Goal: Task Accomplishment & Management: Use online tool/utility

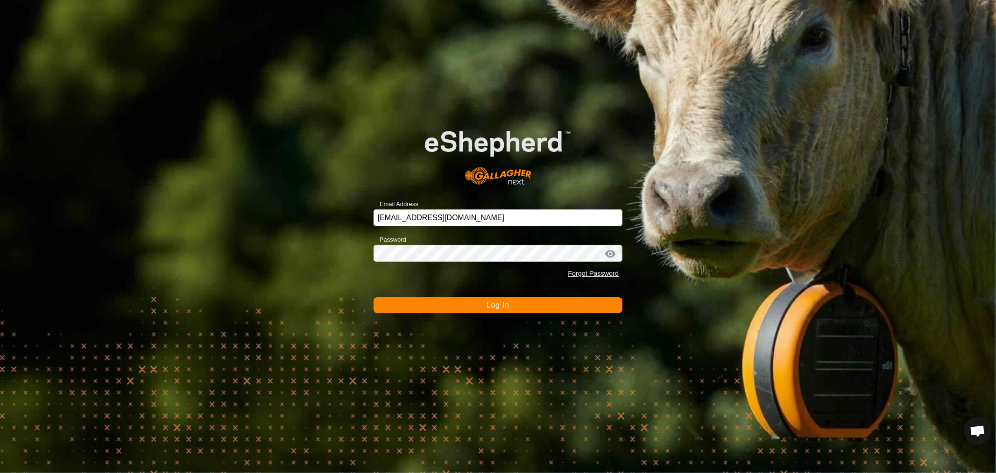
scroll to position [180, 0]
click at [502, 300] on button "Log In" at bounding box center [498, 305] width 249 height 16
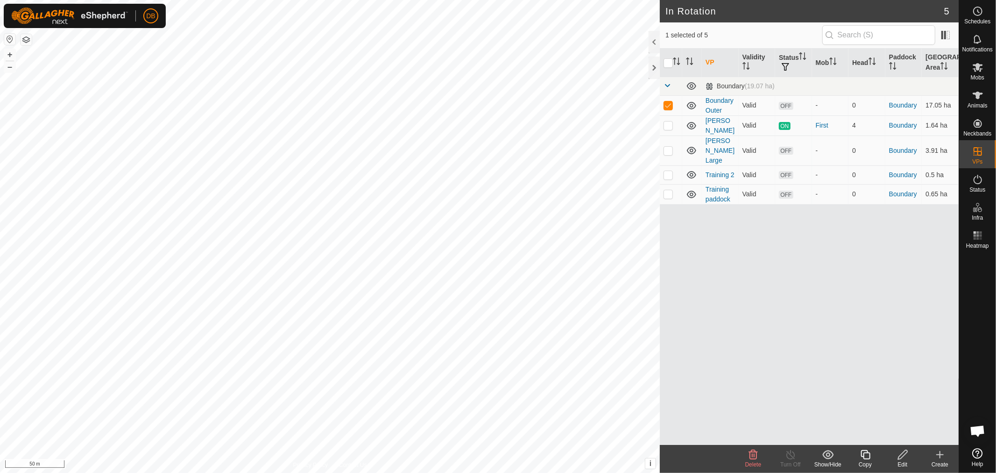
checkbox input "false"
checkbox input "true"
click at [981, 70] on icon at bounding box center [977, 67] width 11 height 11
checkbox input "false"
checkbox input "true"
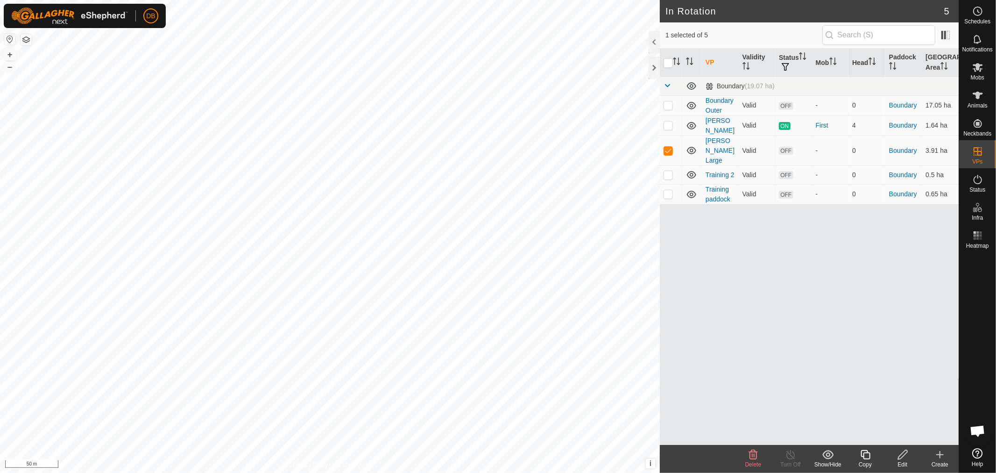
click at [898, 455] on icon at bounding box center [903, 454] width 12 height 11
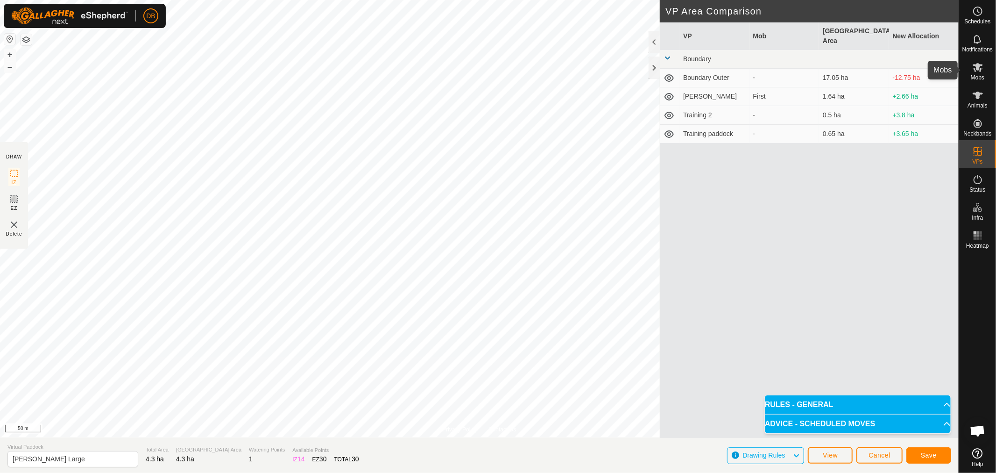
click at [974, 69] on icon at bounding box center [978, 67] width 10 height 9
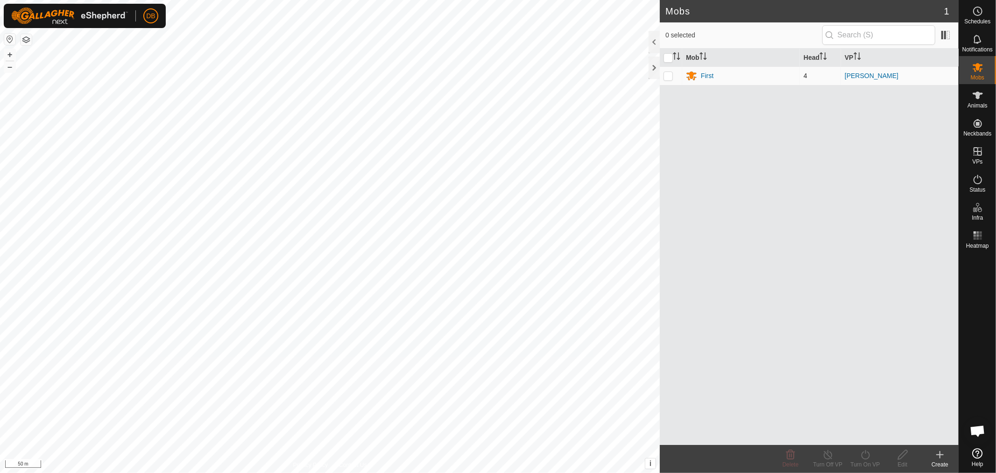
click at [668, 76] on p-checkbox at bounding box center [668, 75] width 9 height 7
checkbox input "true"
click at [866, 452] on icon at bounding box center [866, 454] width 12 height 11
click at [870, 433] on link "Now" at bounding box center [893, 433] width 92 height 19
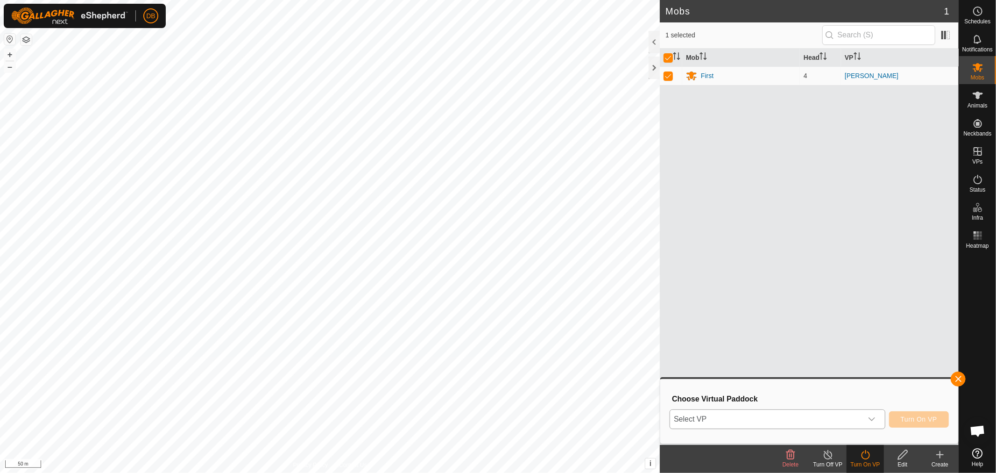
click at [874, 418] on icon "dropdown trigger" at bounding box center [871, 418] width 7 height 7
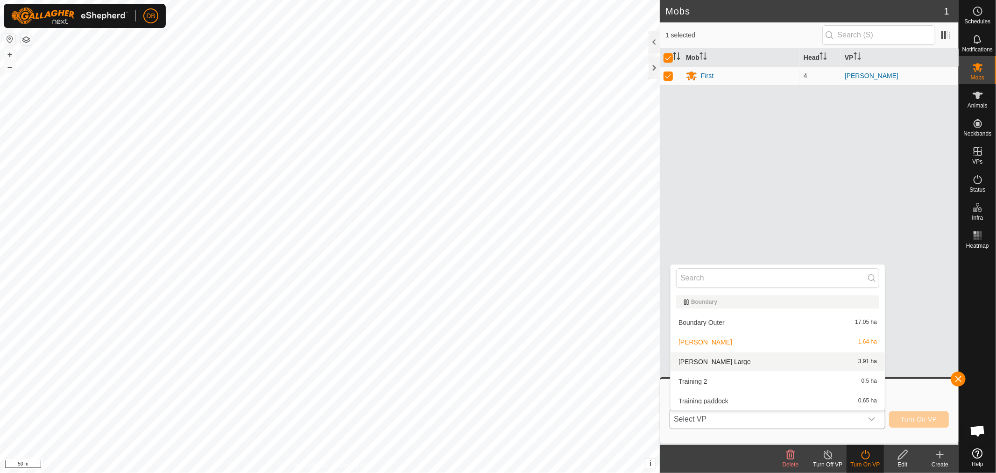
click at [693, 359] on li "Knoll Large 3.91 ha" at bounding box center [778, 361] width 214 height 19
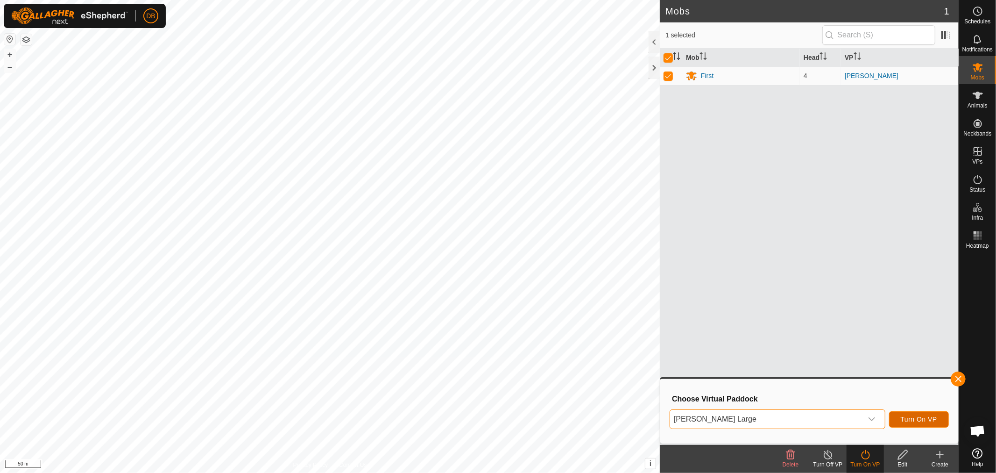
click at [917, 417] on span "Turn On VP" at bounding box center [919, 418] width 36 height 7
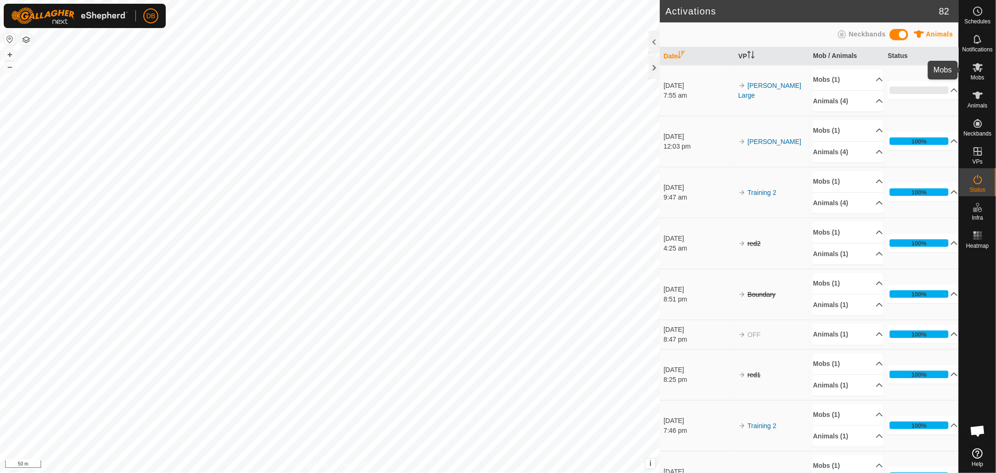
click at [982, 73] on es-mob-svg-icon at bounding box center [977, 67] width 17 height 15
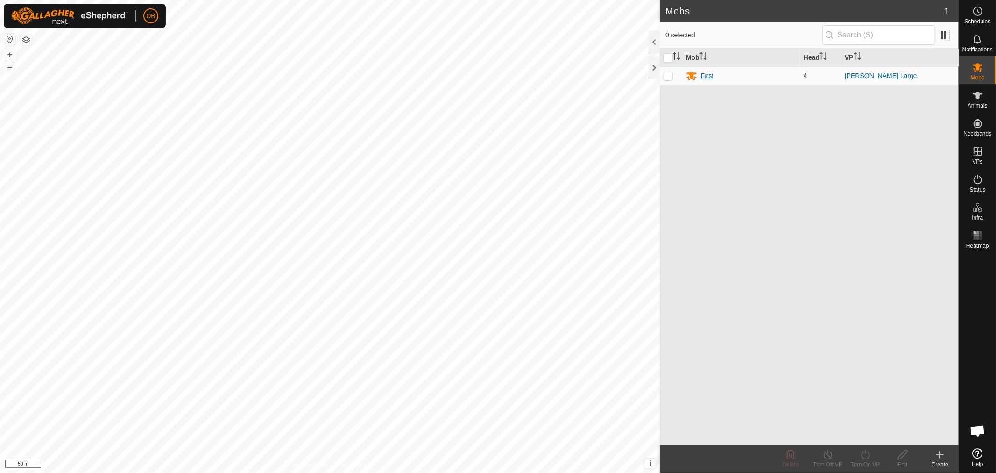
click at [710, 75] on div "First" at bounding box center [707, 76] width 13 height 10
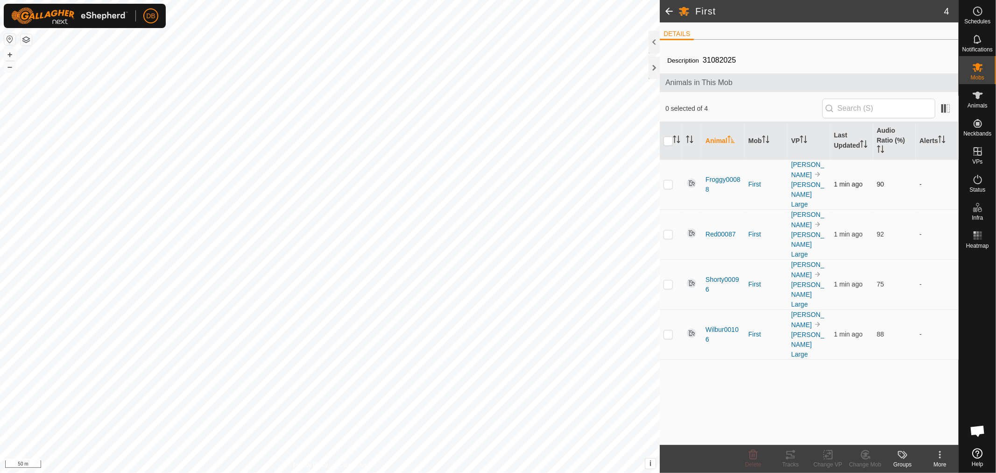
click at [670, 180] on p-checkbox at bounding box center [668, 183] width 9 height 7
checkbox input "true"
click at [792, 457] on icon at bounding box center [790, 454] width 11 height 11
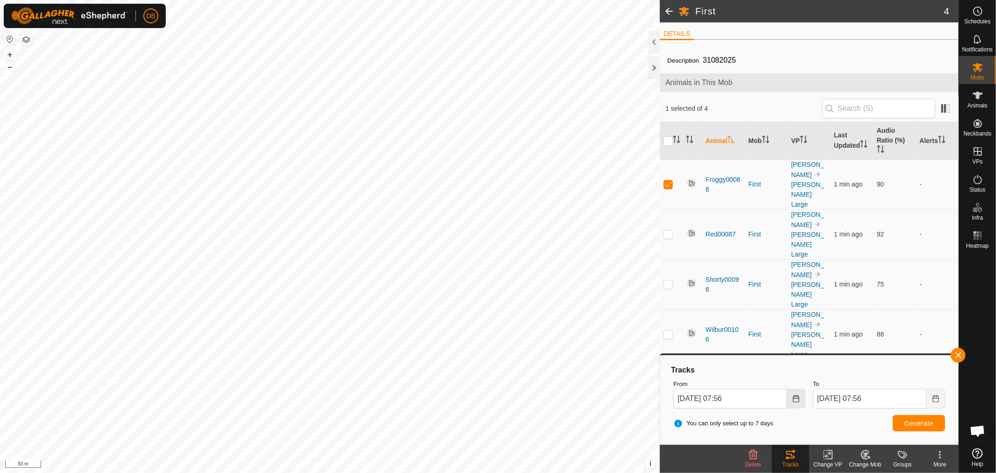
click at [794, 395] on icon "Choose Date" at bounding box center [795, 398] width 7 height 7
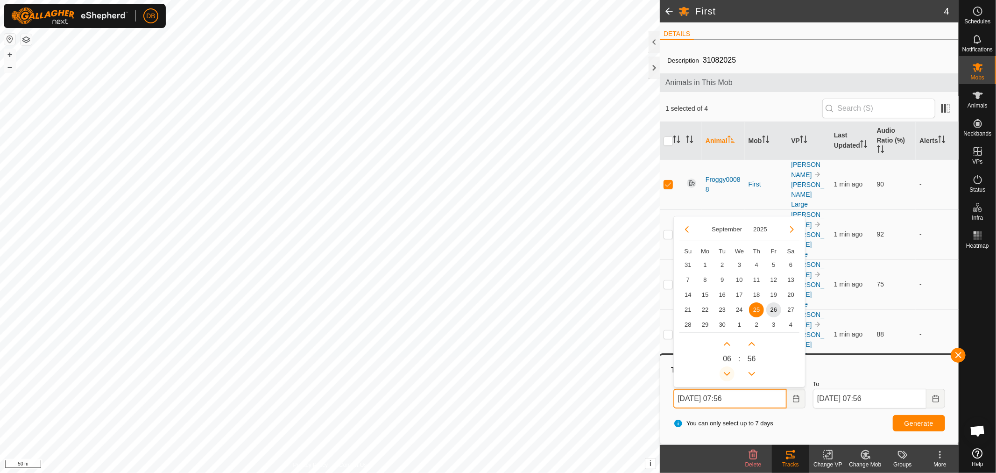
click at [728, 371] on button "Previous Hour" at bounding box center [727, 373] width 15 height 15
click at [729, 371] on span "Previous Hour" at bounding box center [729, 371] width 0 height 0
click at [728, 371] on icon "Previous Hour" at bounding box center [726, 373] width 7 height 7
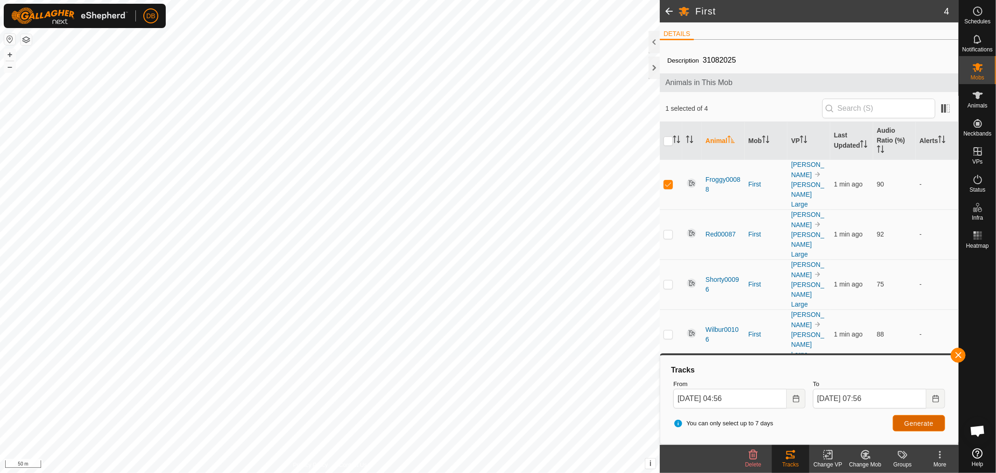
click at [904, 421] on span "Generate" at bounding box center [918, 422] width 29 height 7
click at [906, 421] on span "Generate" at bounding box center [918, 422] width 29 height 7
click at [793, 399] on icon "Choose Date" at bounding box center [796, 398] width 6 height 7
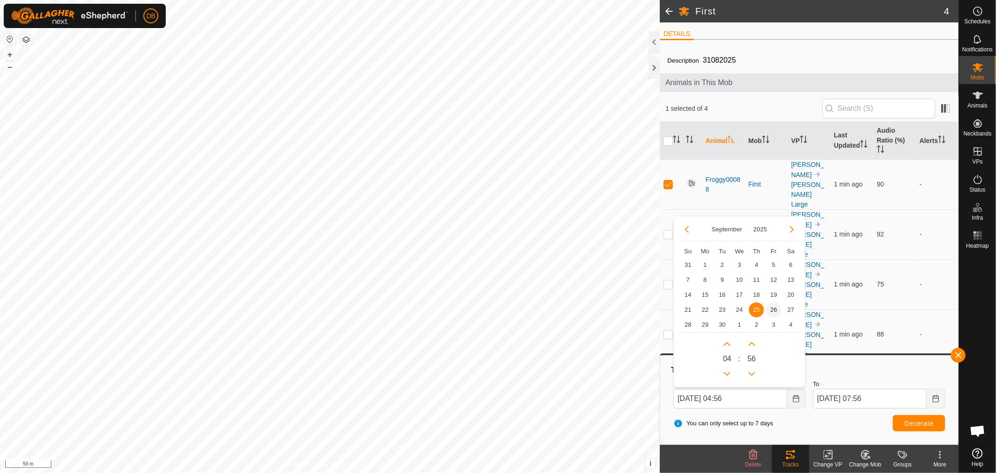
click at [772, 305] on span "26" at bounding box center [773, 309] width 15 height 15
type input "26 Sep, 2025 04:56"
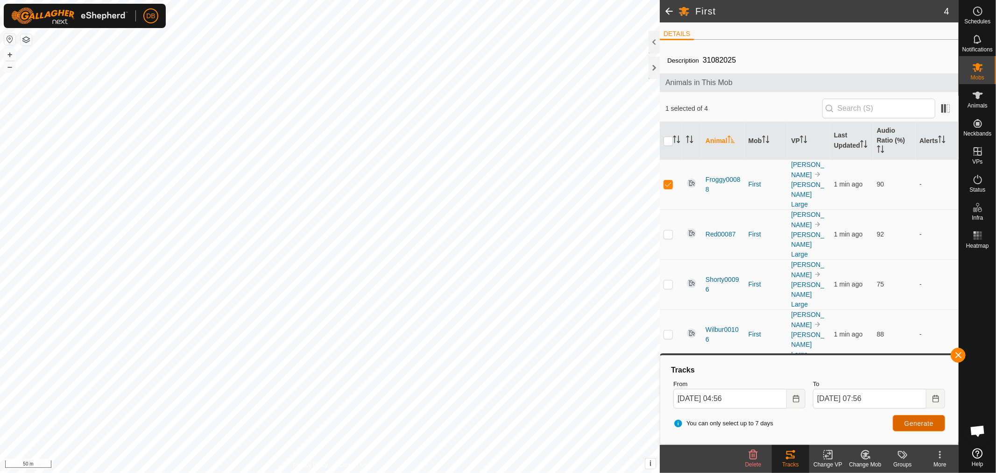
click at [912, 425] on span "Generate" at bounding box center [918, 422] width 29 height 7
click at [669, 180] on p-checkbox at bounding box center [668, 183] width 9 height 7
checkbox input "false"
click at [668, 230] on p-checkbox at bounding box center [668, 233] width 9 height 7
click at [911, 419] on span "Generate" at bounding box center [918, 422] width 29 height 7
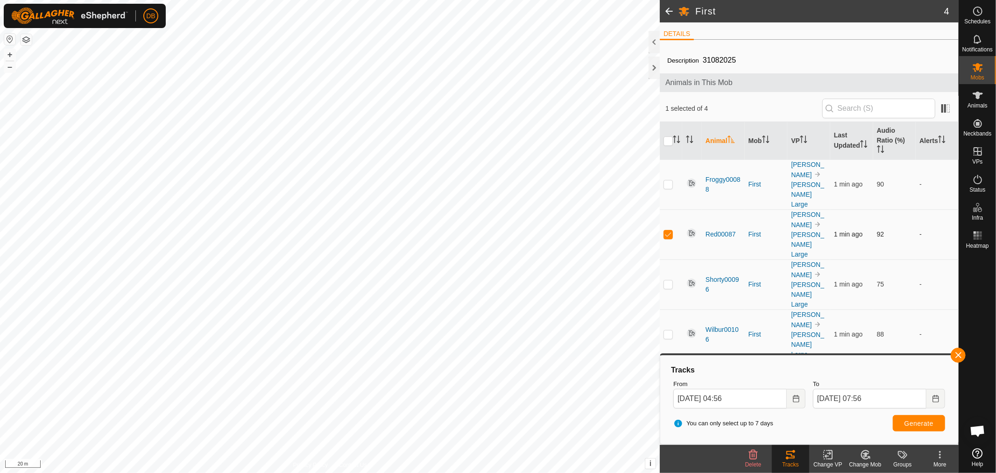
click at [666, 230] on p-checkbox at bounding box center [668, 233] width 9 height 7
checkbox input "false"
click at [674, 259] on td at bounding box center [671, 284] width 22 height 50
click at [918, 417] on button "Generate" at bounding box center [919, 423] width 52 height 16
click at [669, 280] on p-checkbox at bounding box center [668, 283] width 9 height 7
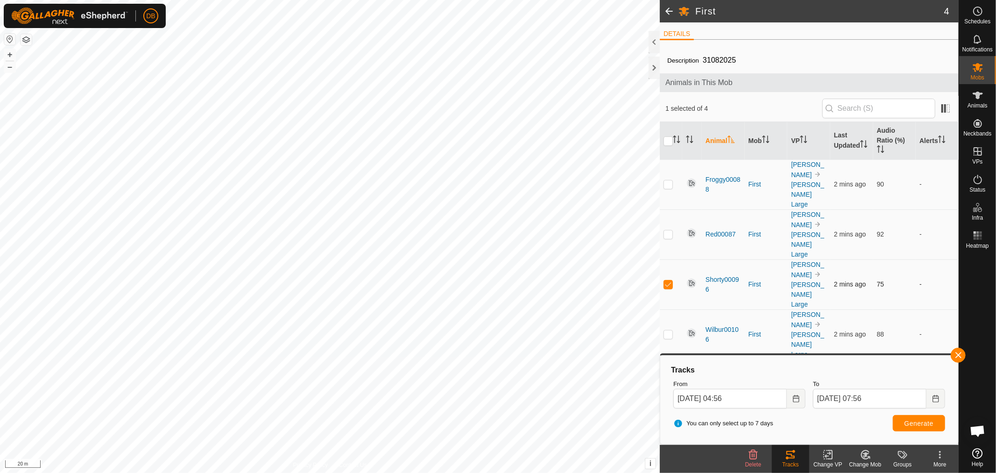
checkbox input "false"
drag, startPoint x: 667, startPoint y: 234, endPoint x: 717, endPoint y: 268, distance: 61.1
click at [669, 330] on p-checkbox at bounding box center [668, 333] width 9 height 7
checkbox input "true"
click at [913, 422] on span "Generate" at bounding box center [918, 422] width 29 height 7
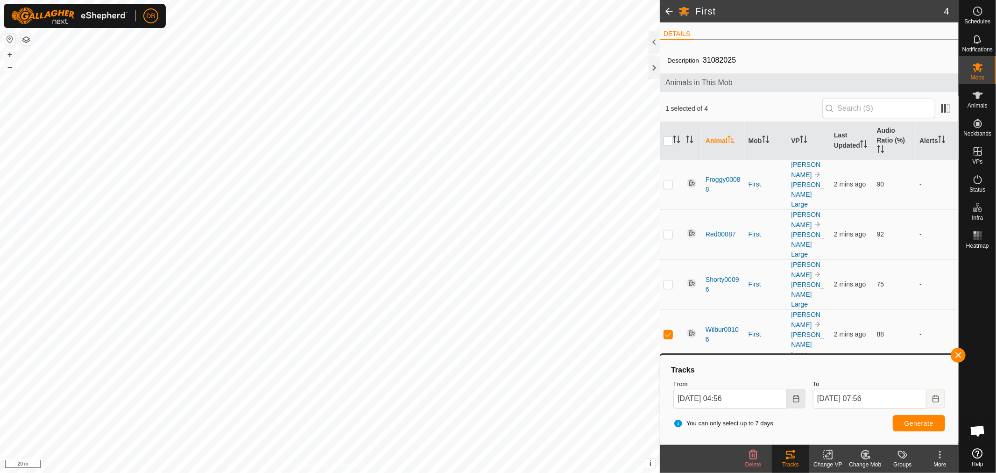
click at [796, 398] on icon "Choose Date" at bounding box center [795, 398] width 7 height 7
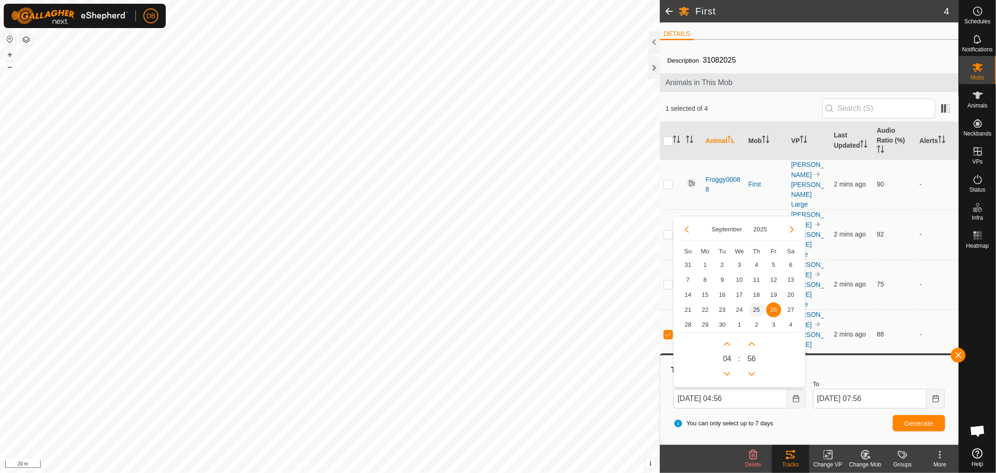
click at [755, 309] on span "25" at bounding box center [756, 309] width 15 height 15
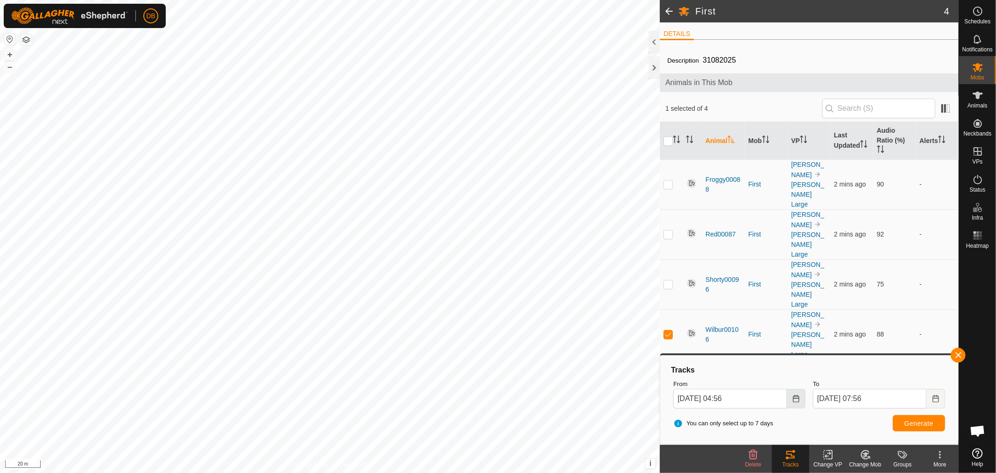
click at [796, 400] on icon "Choose Date" at bounding box center [795, 398] width 7 height 7
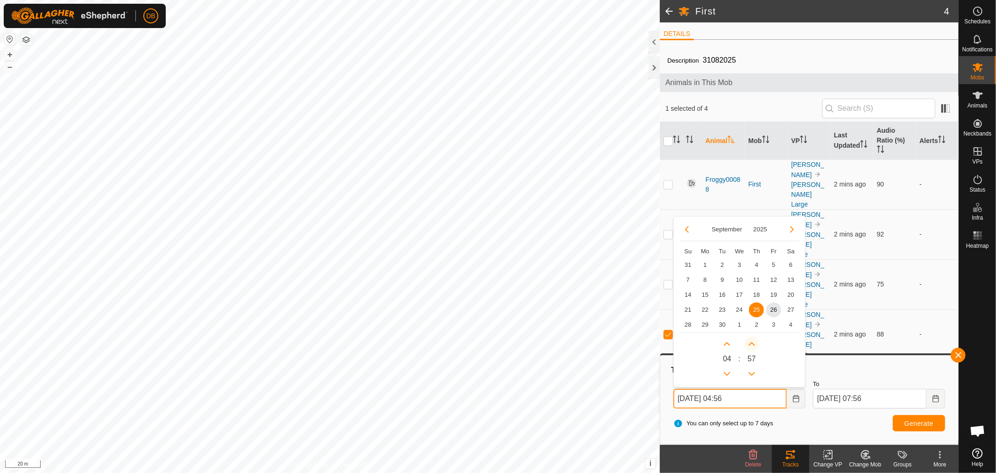
click at [751, 346] on button "Next Minute" at bounding box center [751, 343] width 15 height 15
click at [753, 341] on button "Next Minute" at bounding box center [751, 343] width 15 height 15
click at [727, 343] on button "Next Hour" at bounding box center [727, 343] width 15 height 15
click at [727, 343] on span "Next Hour" at bounding box center [727, 343] width 0 height 0
type input "25 Sep, 2025 06:58"
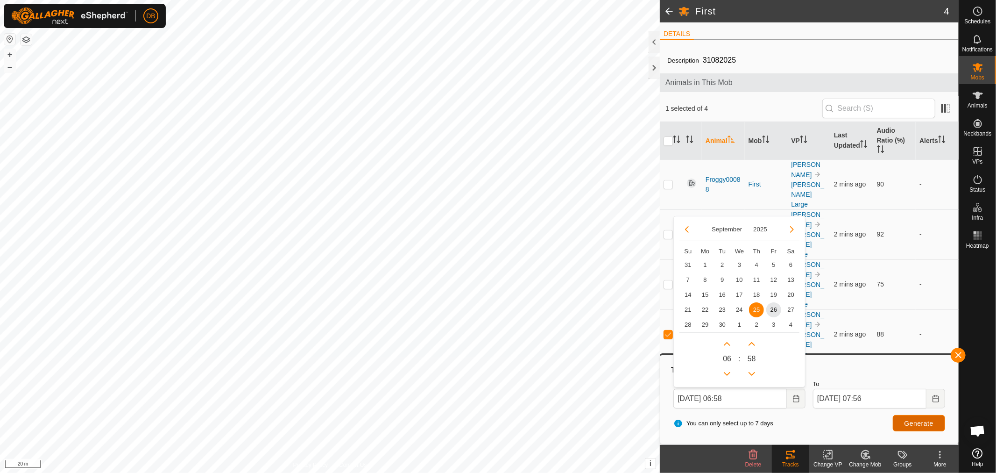
click at [904, 424] on span "Generate" at bounding box center [918, 422] width 29 height 7
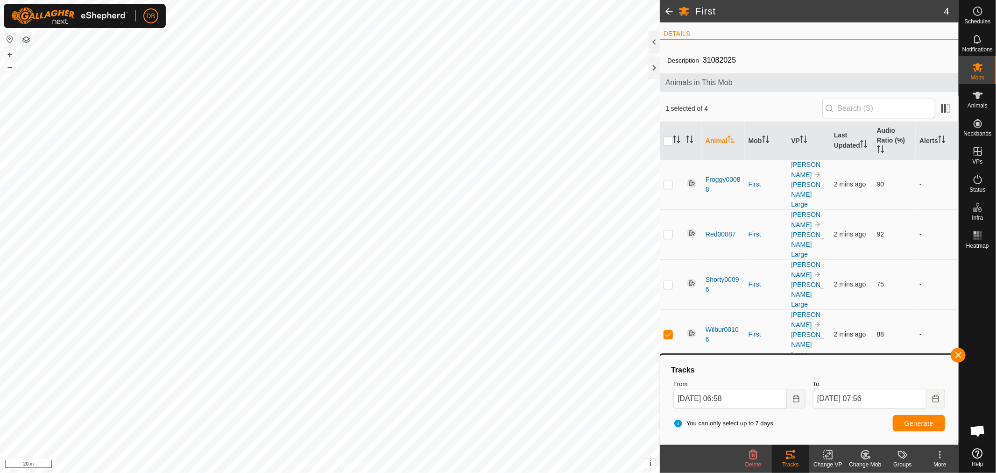
drag, startPoint x: 665, startPoint y: 213, endPoint x: 666, endPoint y: 226, distance: 12.2
click at [666, 280] on p-checkbox at bounding box center [668, 283] width 9 height 7
checkbox input "true"
drag, startPoint x: 666, startPoint y: 231, endPoint x: 711, endPoint y: 263, distance: 55.5
click at [668, 330] on p-checkbox at bounding box center [668, 333] width 9 height 7
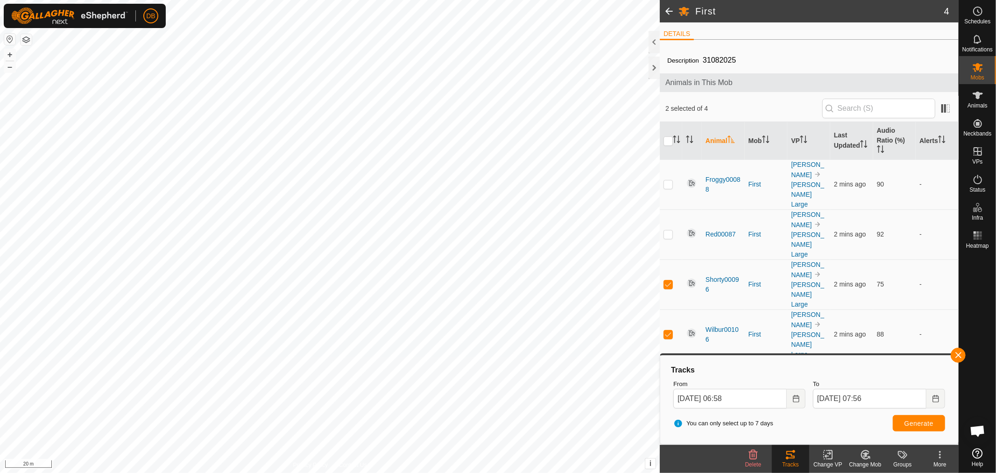
checkbox input "false"
click at [922, 418] on button "Generate" at bounding box center [919, 423] width 52 height 16
drag, startPoint x: 668, startPoint y: 215, endPoint x: 675, endPoint y: 199, distance: 17.4
click at [671, 259] on td at bounding box center [671, 284] width 22 height 50
checkbox input "false"
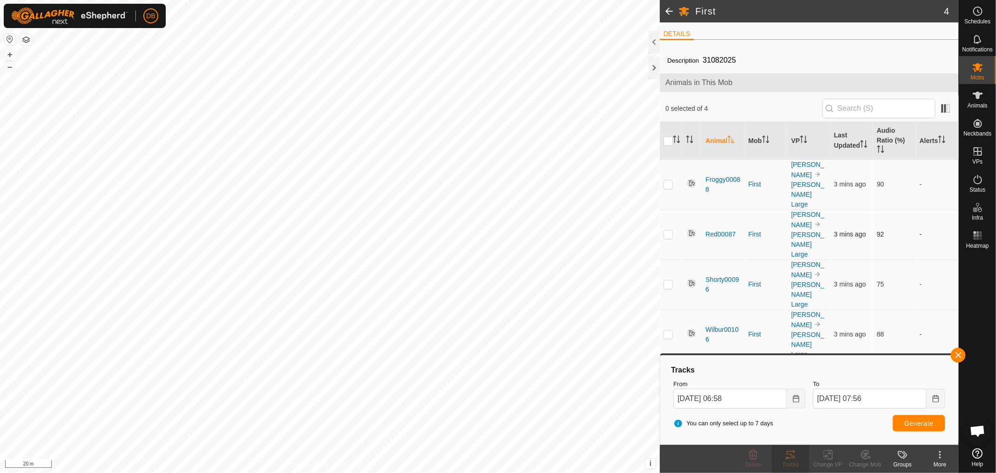
drag, startPoint x: 664, startPoint y: 194, endPoint x: 724, endPoint y: 220, distance: 65.7
click at [669, 230] on p-checkbox at bounding box center [668, 233] width 9 height 7
checkbox input "true"
click at [914, 419] on span "Generate" at bounding box center [918, 422] width 29 height 7
click at [669, 180] on p-checkbox at bounding box center [668, 183] width 9 height 7
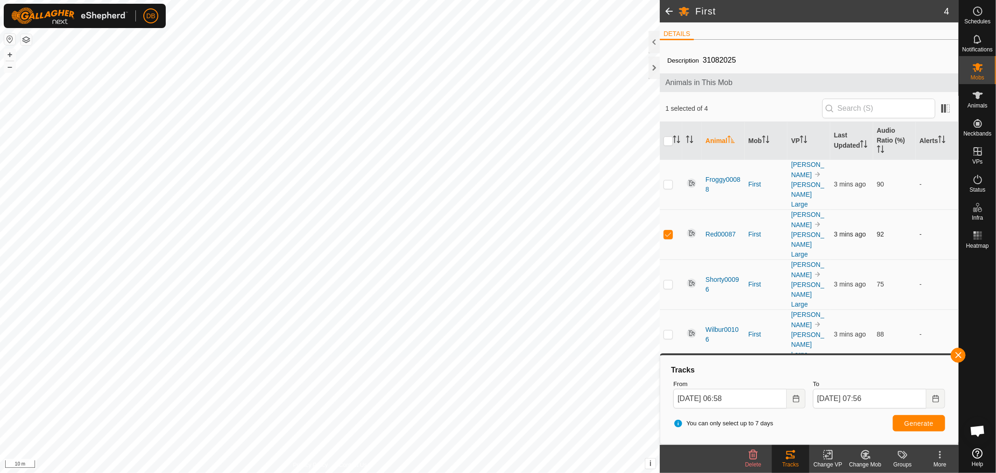
checkbox input "true"
click at [668, 230] on p-checkbox at bounding box center [668, 233] width 9 height 7
checkbox input "false"
click at [926, 419] on span "Generate" at bounding box center [918, 422] width 29 height 7
click at [669, 180] on p-checkbox at bounding box center [668, 183] width 9 height 7
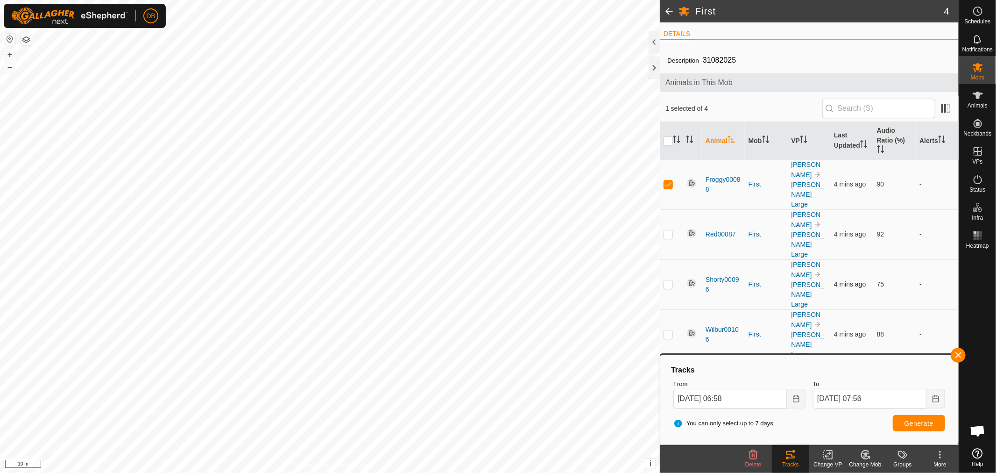
checkbox input "false"
click at [669, 230] on p-checkbox at bounding box center [668, 233] width 9 height 7
checkbox input "true"
click at [909, 422] on span "Generate" at bounding box center [918, 422] width 29 height 7
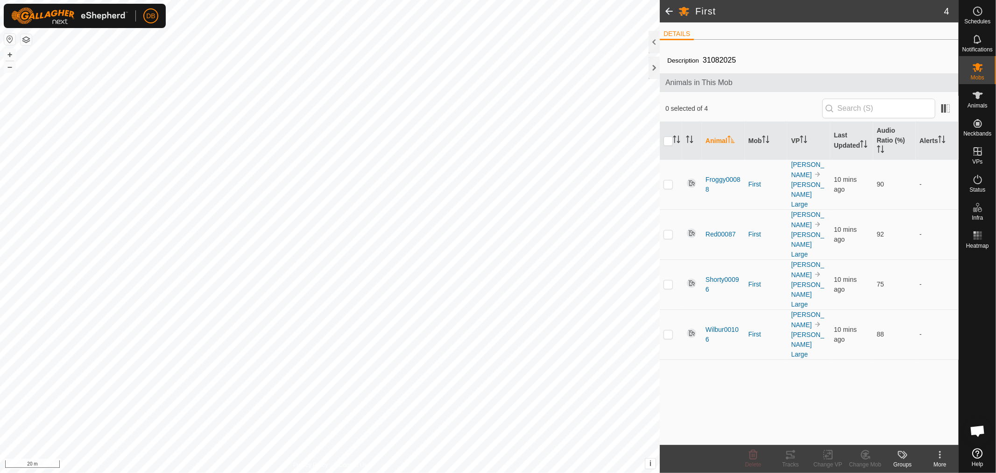
scroll to position [180, 0]
drag, startPoint x: 667, startPoint y: 170, endPoint x: 669, endPoint y: 178, distance: 8.7
click at [667, 180] on p-checkbox at bounding box center [668, 183] width 9 height 7
checkbox input "true"
click at [794, 458] on icon at bounding box center [790, 454] width 11 height 11
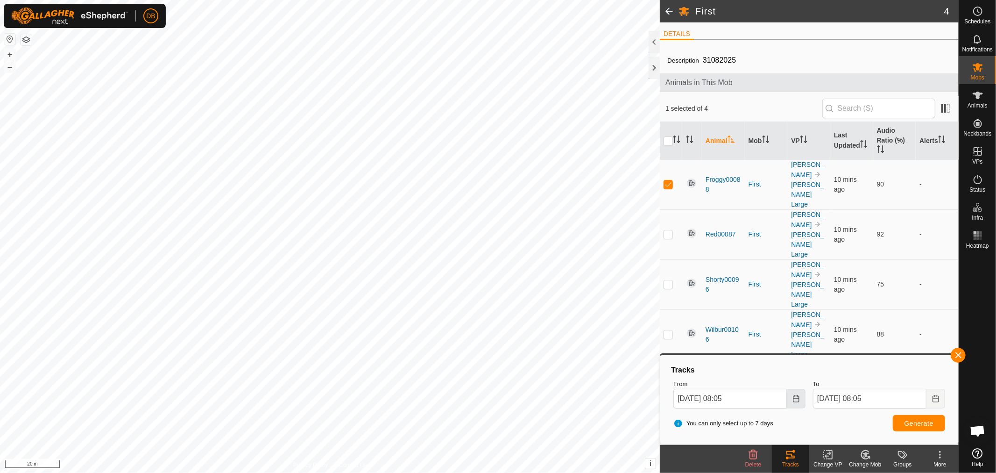
drag, startPoint x: 794, startPoint y: 398, endPoint x: 795, endPoint y: 388, distance: 9.9
click at [795, 395] on icon "Choose Date" at bounding box center [795, 398] width 7 height 7
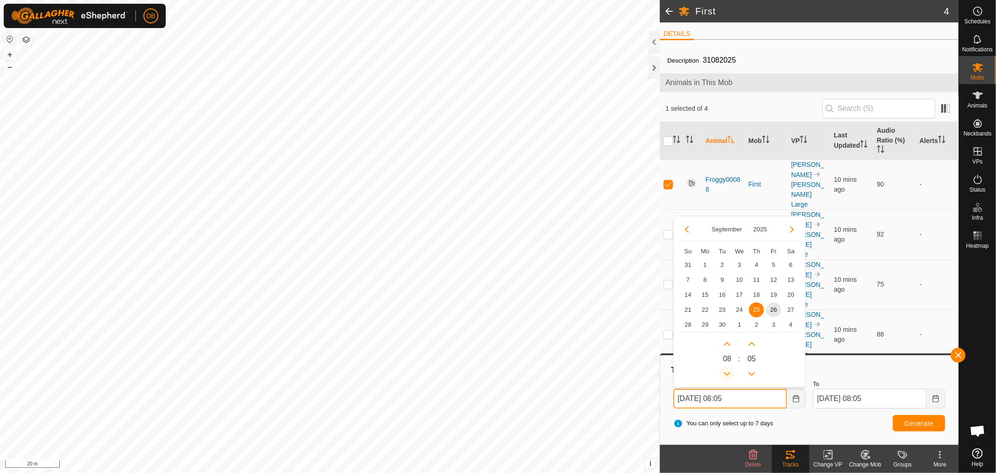
click at [724, 374] on button "Previous Hour" at bounding box center [727, 373] width 15 height 15
click at [724, 374] on span "Previous Hour" at bounding box center [724, 374] width 0 height 0
click at [774, 310] on span "26" at bounding box center [773, 309] width 15 height 15
type input "26 Sep, 2025 06:05"
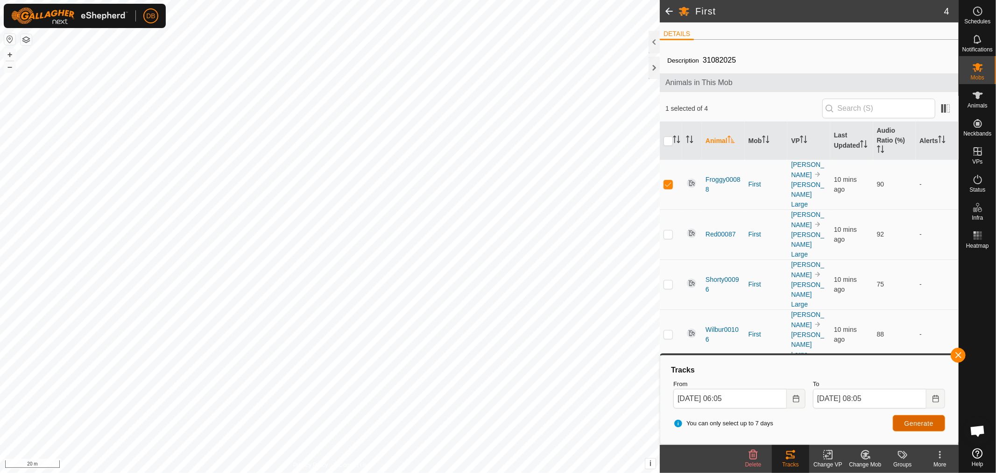
click at [916, 419] on span "Generate" at bounding box center [918, 422] width 29 height 7
click at [668, 230] on p-checkbox at bounding box center [668, 233] width 9 height 7
checkbox input "true"
drag, startPoint x: 670, startPoint y: 169, endPoint x: 716, endPoint y: 194, distance: 52.4
click at [671, 180] on p-checkbox at bounding box center [668, 183] width 9 height 7
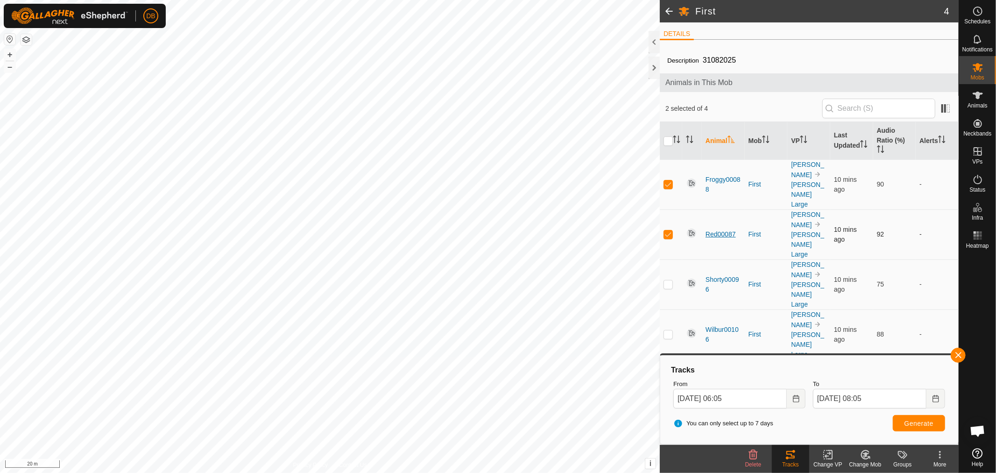
checkbox input "false"
click at [908, 421] on span "Generate" at bounding box center [918, 422] width 29 height 7
drag, startPoint x: 669, startPoint y: 191, endPoint x: 673, endPoint y: 209, distance: 18.2
click at [669, 230] on p-checkbox at bounding box center [668, 233] width 9 height 7
checkbox input "false"
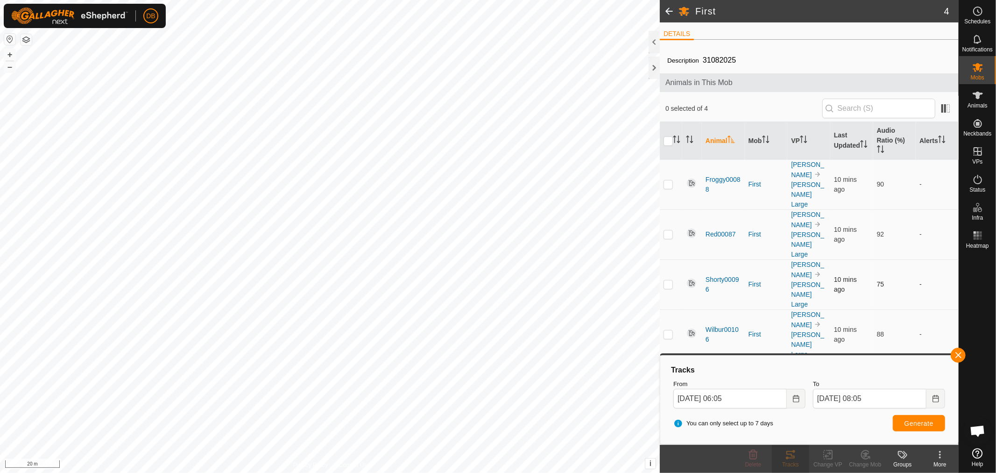
click at [668, 280] on p-checkbox at bounding box center [668, 283] width 9 height 7
click at [910, 426] on button "Generate" at bounding box center [919, 423] width 52 height 16
click at [671, 259] on td at bounding box center [671, 284] width 22 height 50
checkbox input "false"
drag, startPoint x: 670, startPoint y: 234, endPoint x: 677, endPoint y: 237, distance: 8.0
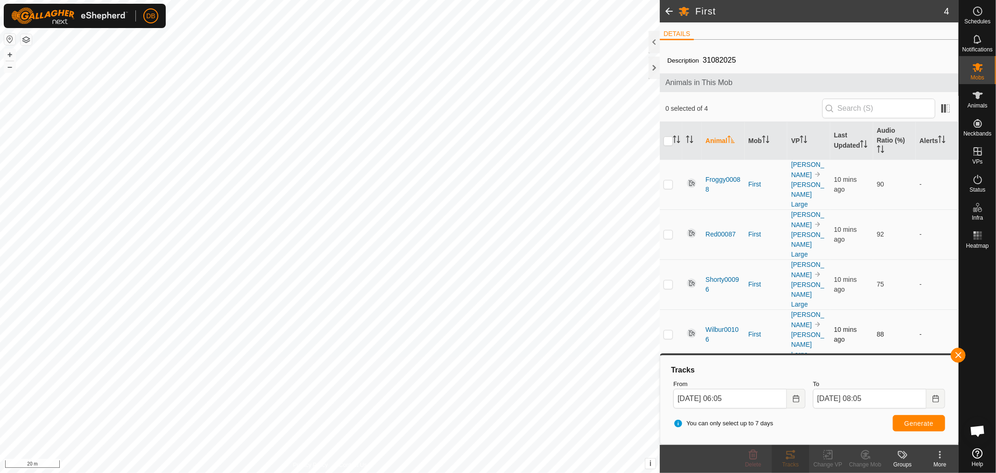
click at [670, 330] on p-checkbox at bounding box center [668, 333] width 9 height 7
checkbox input "true"
click at [907, 419] on span "Generate" at bounding box center [918, 422] width 29 height 7
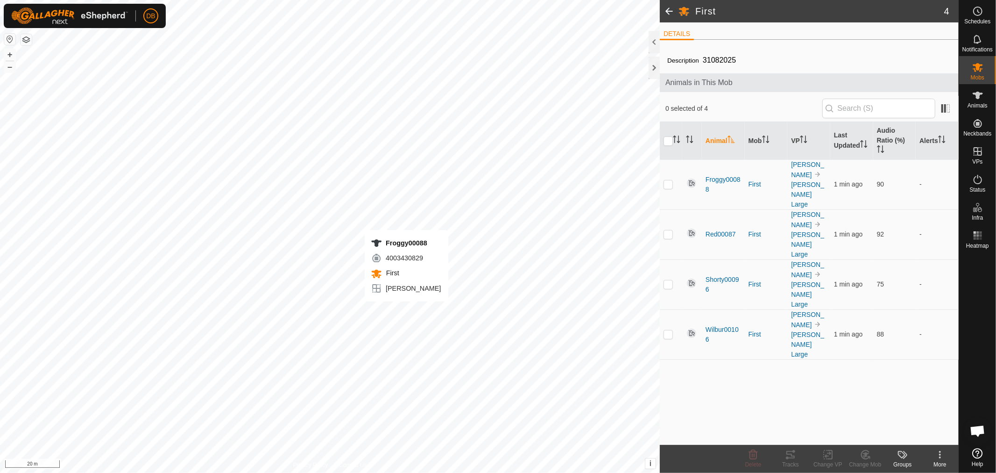
scroll to position [180, 0]
click at [665, 180] on p-checkbox at bounding box center [668, 183] width 9 height 7
checkbox input "true"
click at [792, 456] on icon at bounding box center [790, 454] width 8 height 7
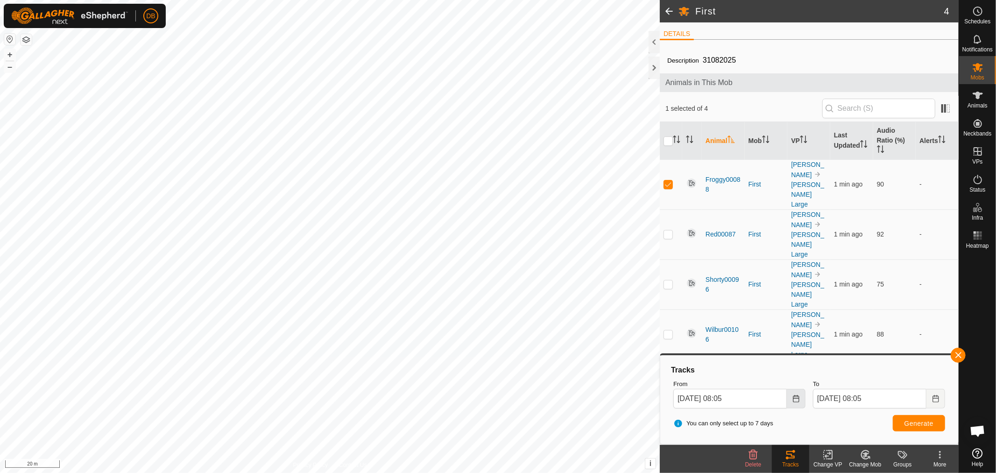
click at [797, 400] on icon "Choose Date" at bounding box center [795, 398] width 7 height 7
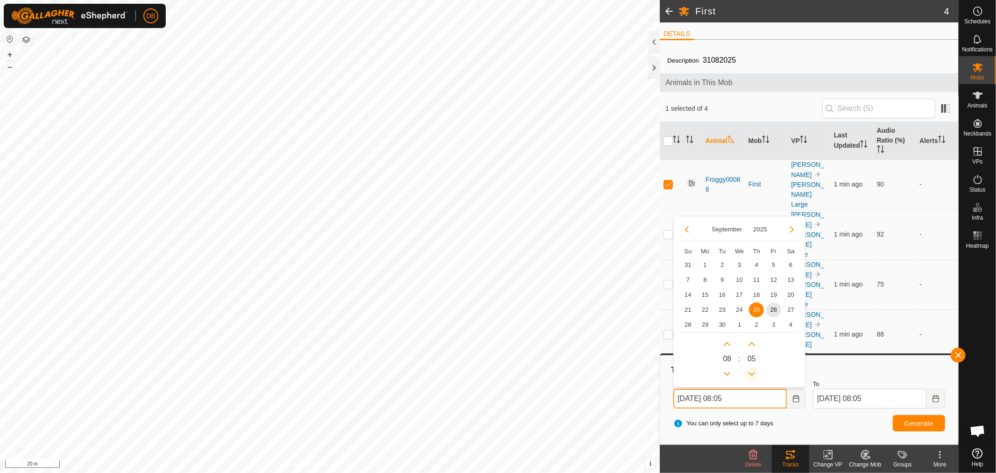
click at [752, 370] on button "Previous Minute" at bounding box center [751, 373] width 15 height 15
click at [726, 371] on button "Previous Hour" at bounding box center [727, 373] width 15 height 15
click at [754, 345] on button "Next Minute" at bounding box center [751, 343] width 15 height 15
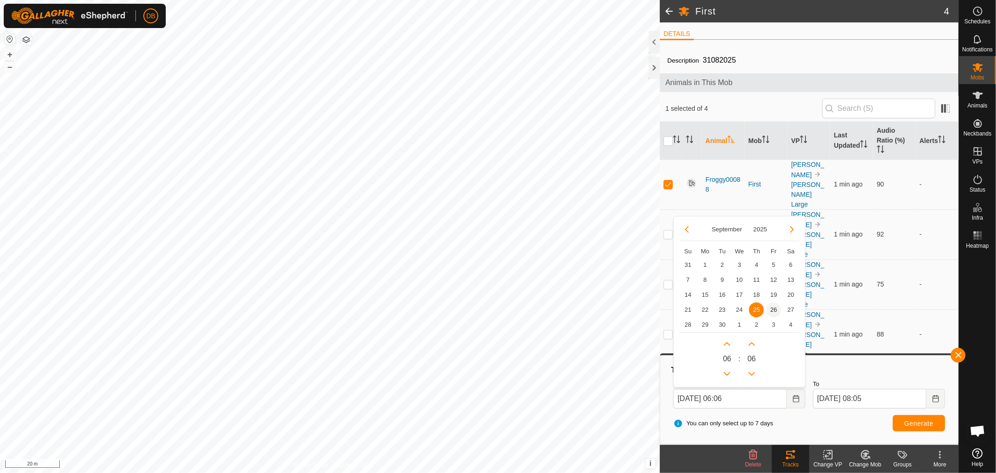
click at [777, 309] on span "26" at bounding box center [773, 309] width 15 height 15
type input "[DATE] 06:06"
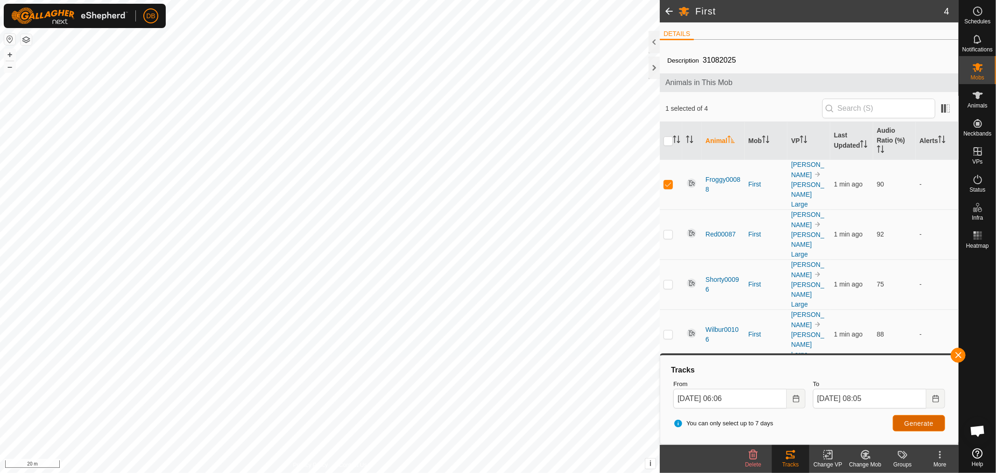
click at [909, 418] on button "Generate" at bounding box center [919, 423] width 52 height 16
click at [666, 180] on p-checkbox at bounding box center [668, 183] width 9 height 7
checkbox input "false"
click at [668, 230] on p-checkbox at bounding box center [668, 233] width 9 height 7
click at [911, 421] on span "Generate" at bounding box center [918, 422] width 29 height 7
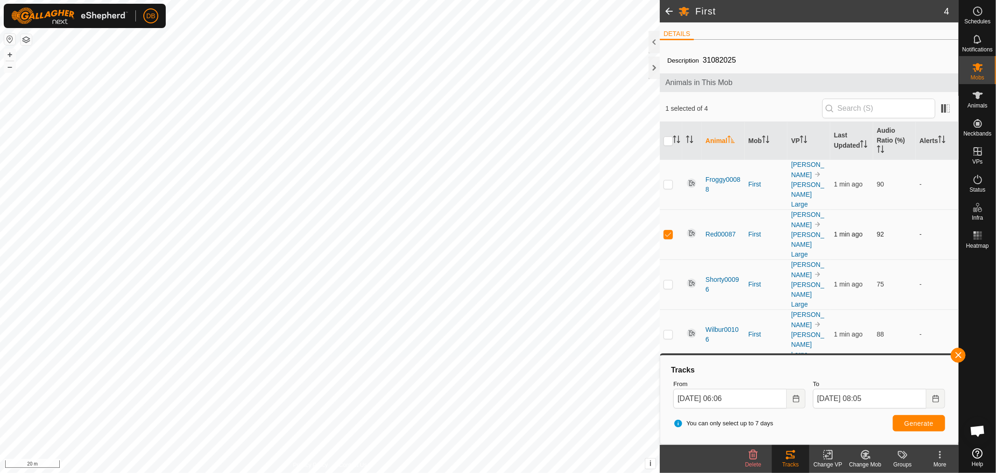
click at [666, 230] on p-checkbox at bounding box center [668, 233] width 9 height 7
checkbox input "false"
click at [666, 259] on td at bounding box center [671, 284] width 22 height 50
click at [907, 420] on span "Generate" at bounding box center [918, 422] width 29 height 7
click at [668, 280] on p-checkbox at bounding box center [668, 283] width 9 height 7
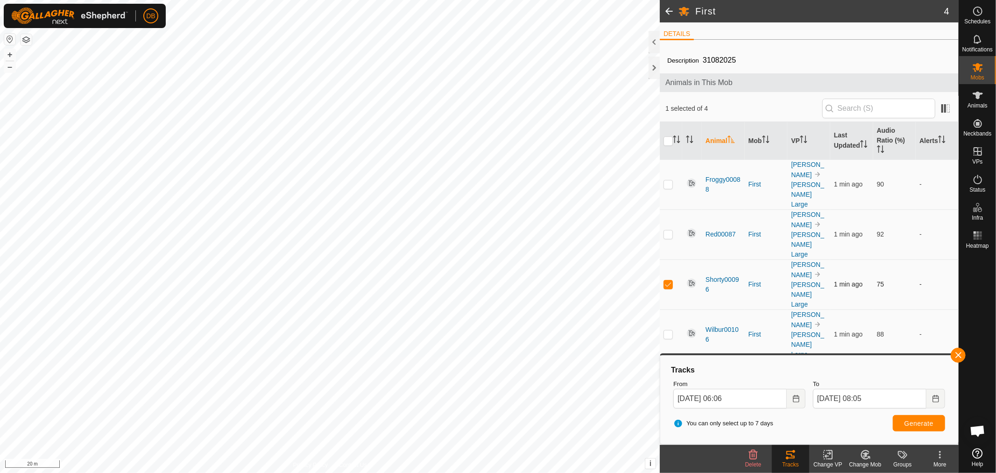
checkbox input "false"
drag, startPoint x: 668, startPoint y: 233, endPoint x: 718, endPoint y: 261, distance: 56.8
click at [672, 330] on p-checkbox at bounding box center [668, 333] width 9 height 7
checkbox input "true"
click at [918, 424] on span "Generate" at bounding box center [918, 422] width 29 height 7
